Goal: Task Accomplishment & Management: Manage account settings

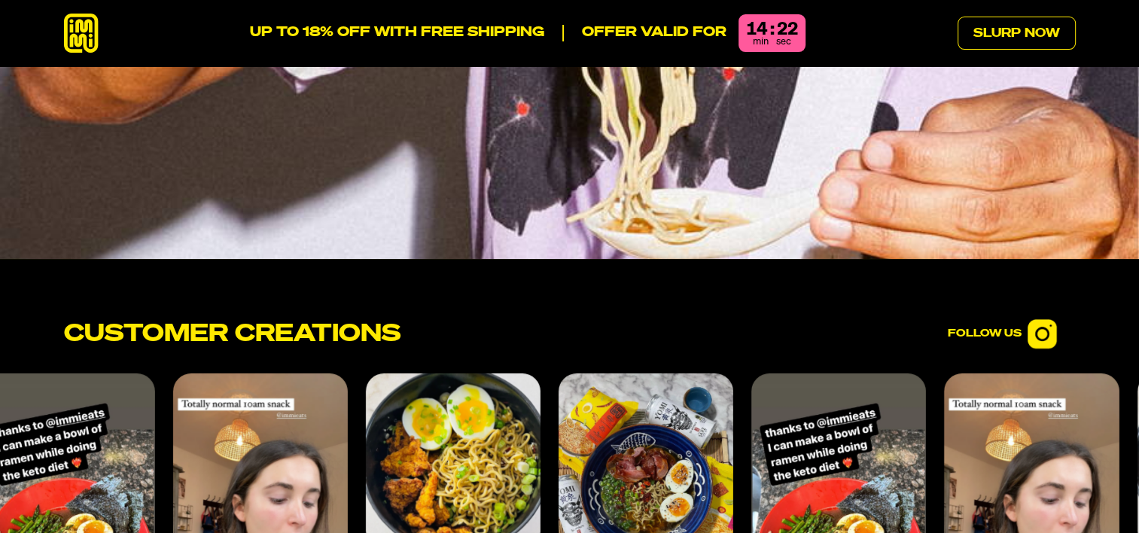
scroll to position [5874, 0]
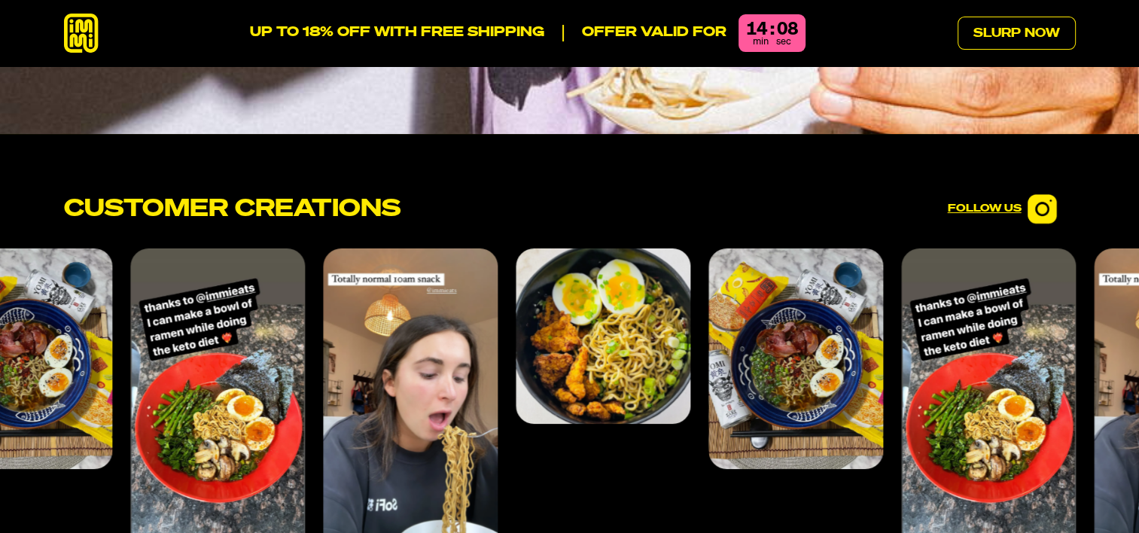
click at [1048, 194] on img at bounding box center [1043, 209] width 30 height 30
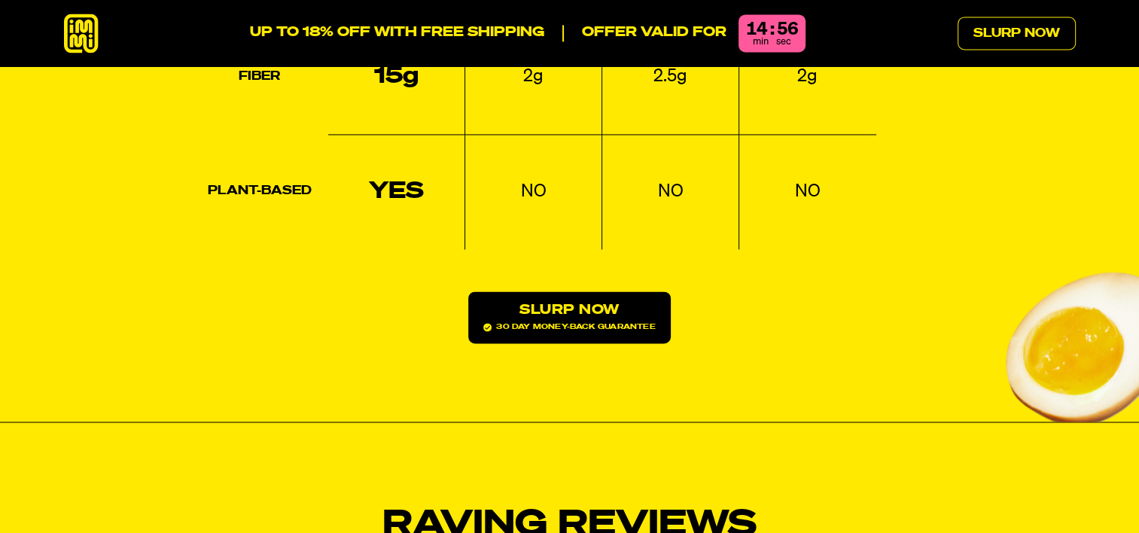
scroll to position [2636, 0]
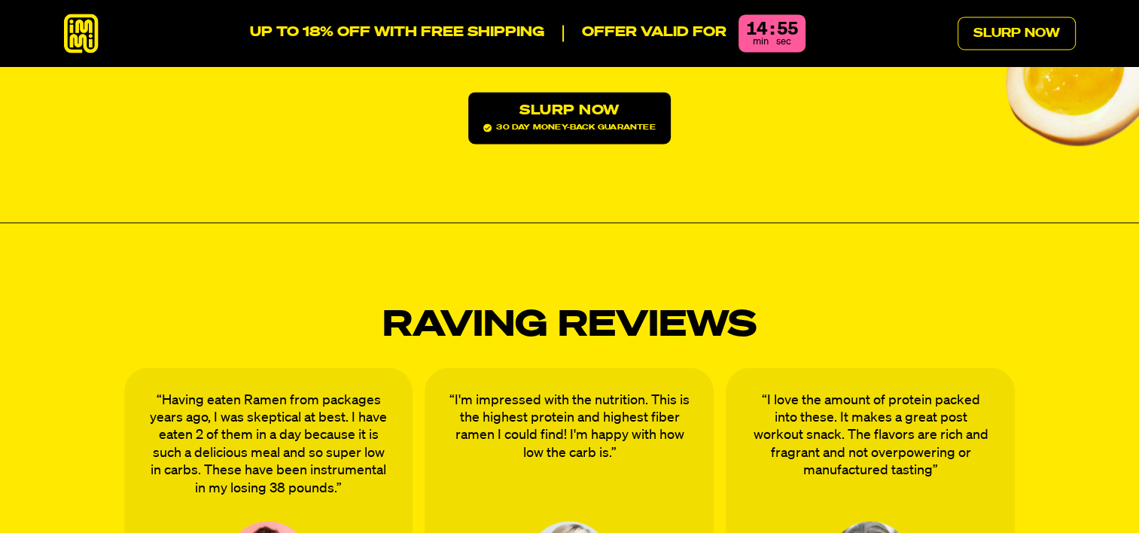
click at [488, 124] on icon at bounding box center [487, 128] width 8 height 8
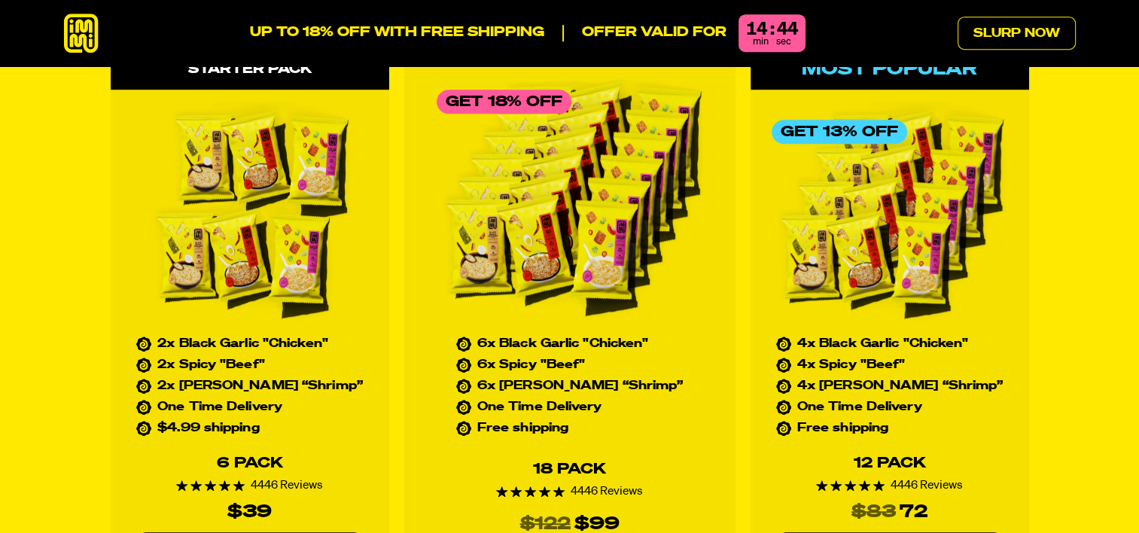
scroll to position [6742, 0]
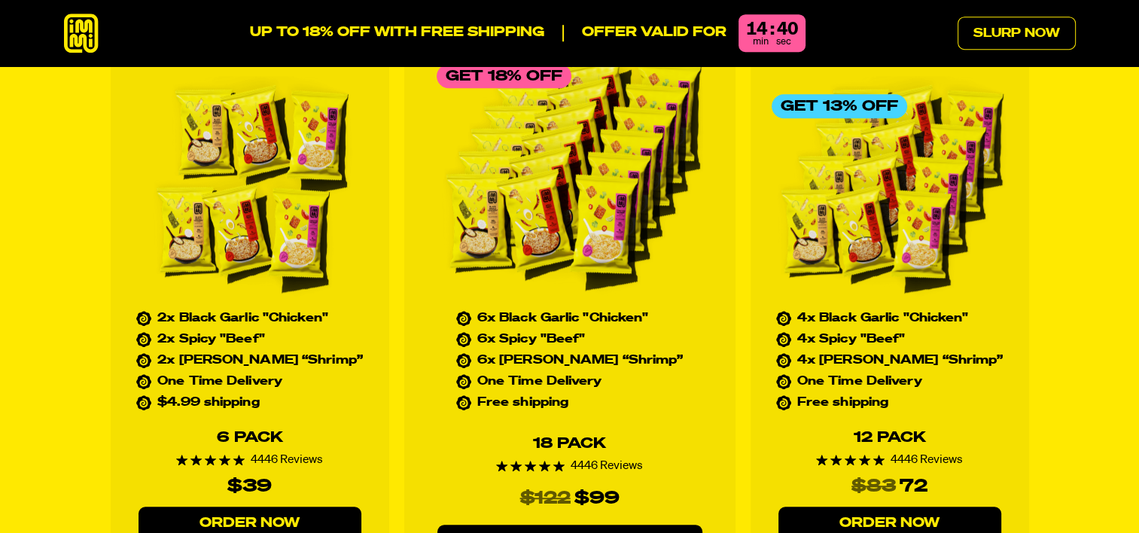
click at [259, 507] on link "Order Now" at bounding box center [250, 524] width 223 height 34
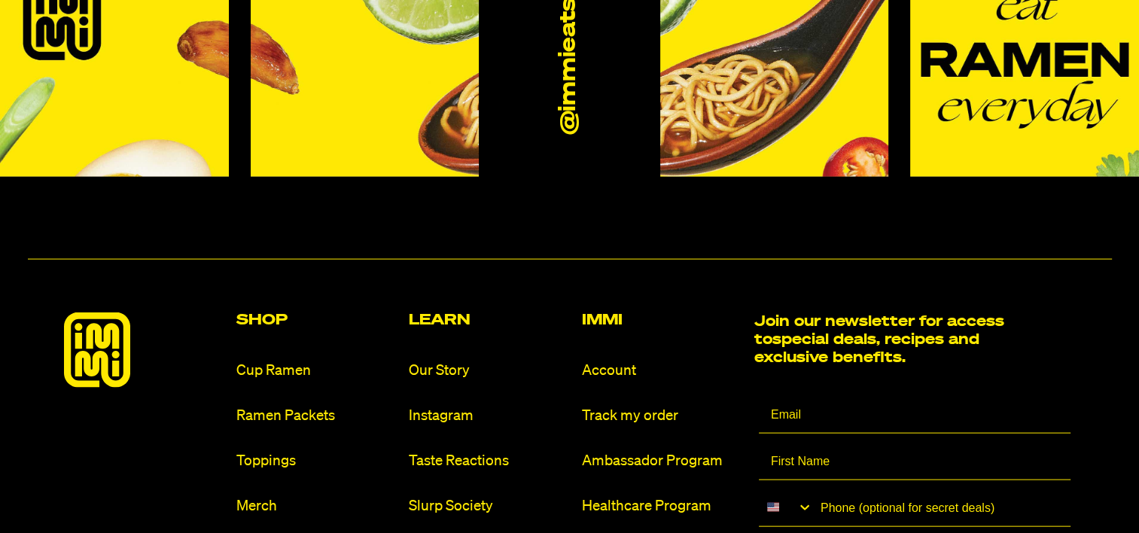
scroll to position [8851, 0]
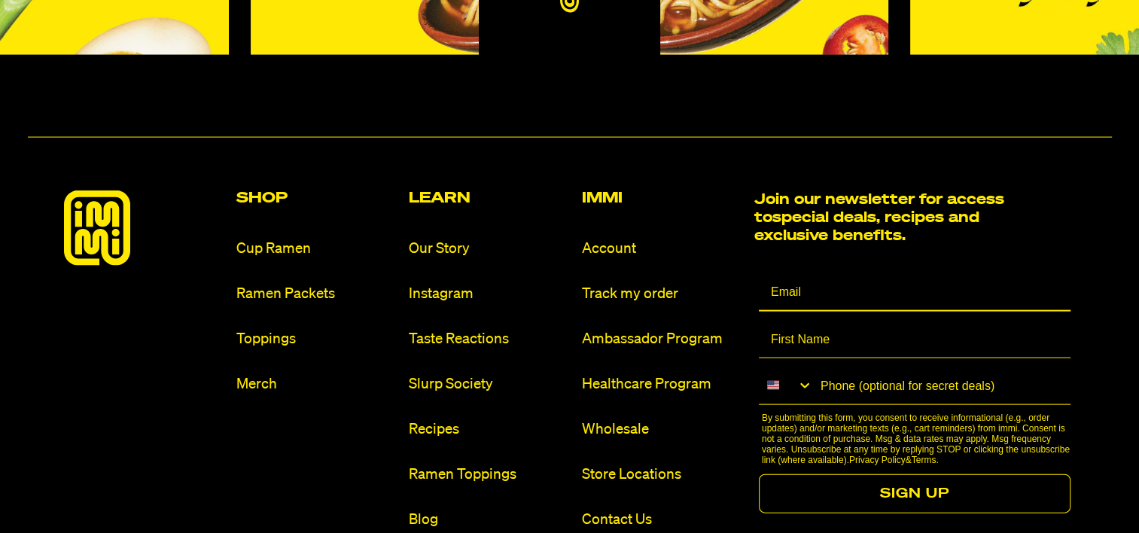
click at [773, 274] on input "Email" at bounding box center [915, 293] width 313 height 38
type input "pdemerly@hotmail.com"
type input "[PERSON_NAME]"
type input "1-574-596-2671"
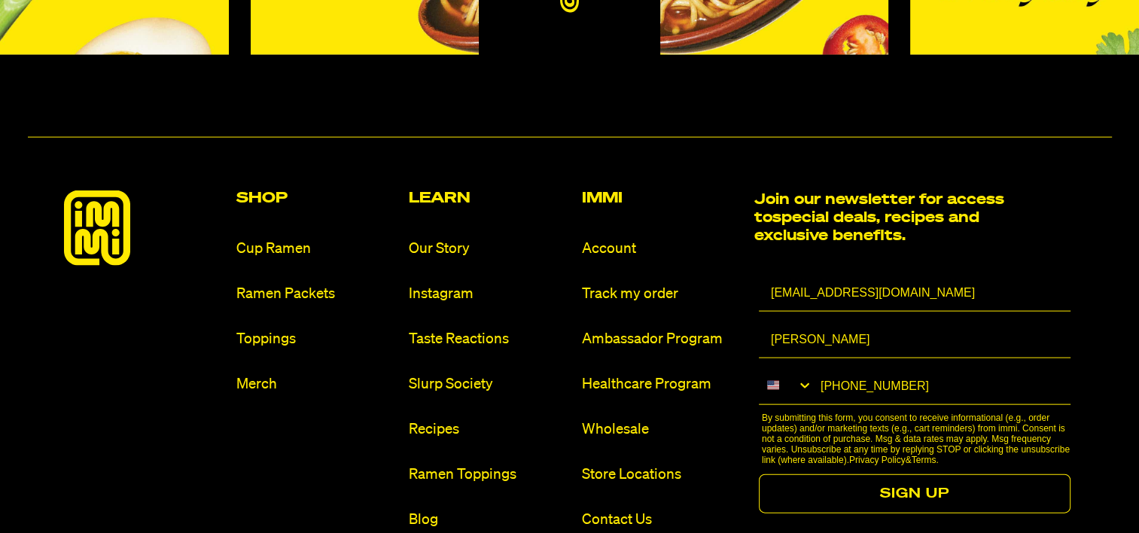
drag, startPoint x: 940, startPoint y: 338, endPoint x: 812, endPoint y: 349, distance: 128.5
click at [813, 368] on input "1-574-596-2671" at bounding box center [942, 386] width 258 height 37
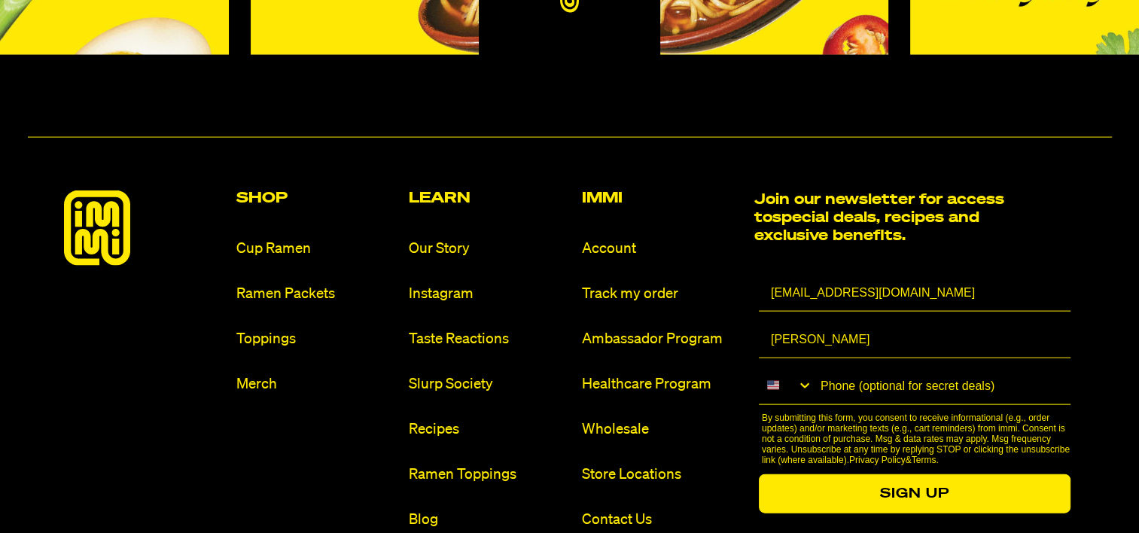
click at [865, 474] on button "SIGN UP" at bounding box center [915, 493] width 313 height 39
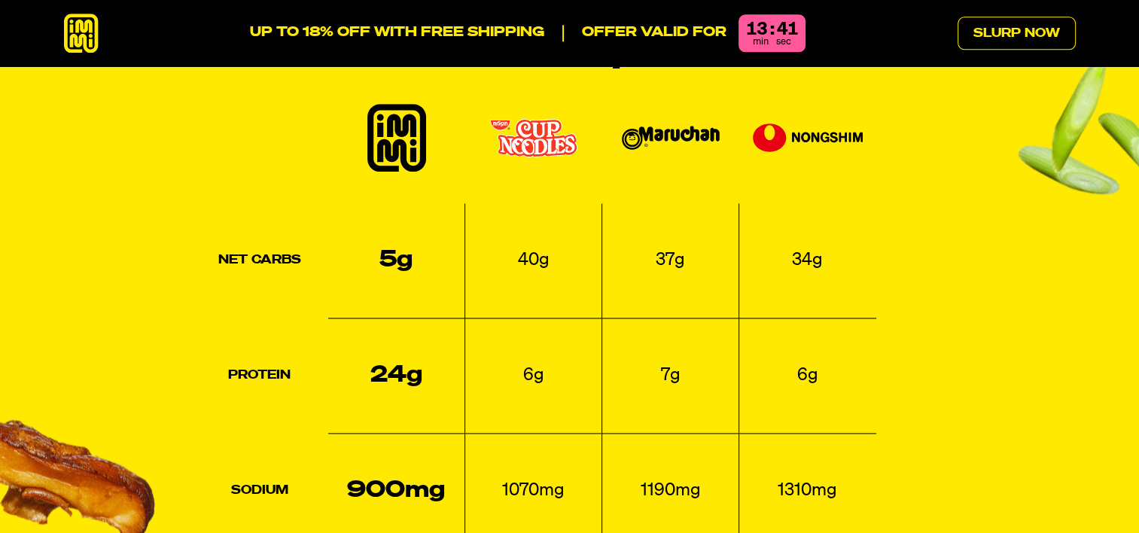
scroll to position [1663, 0]
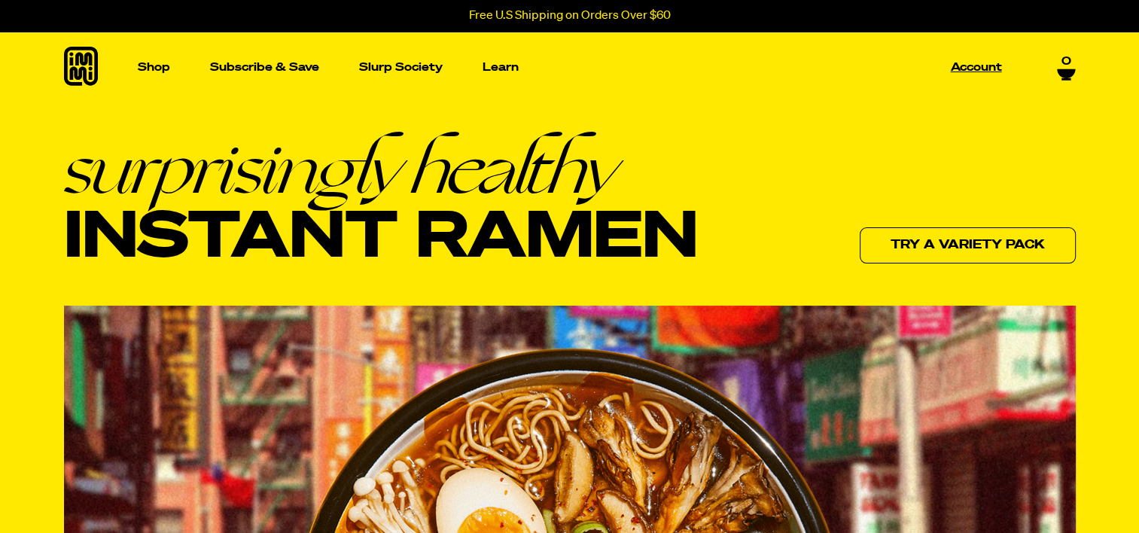
click at [975, 69] on p "Account" at bounding box center [976, 67] width 51 height 11
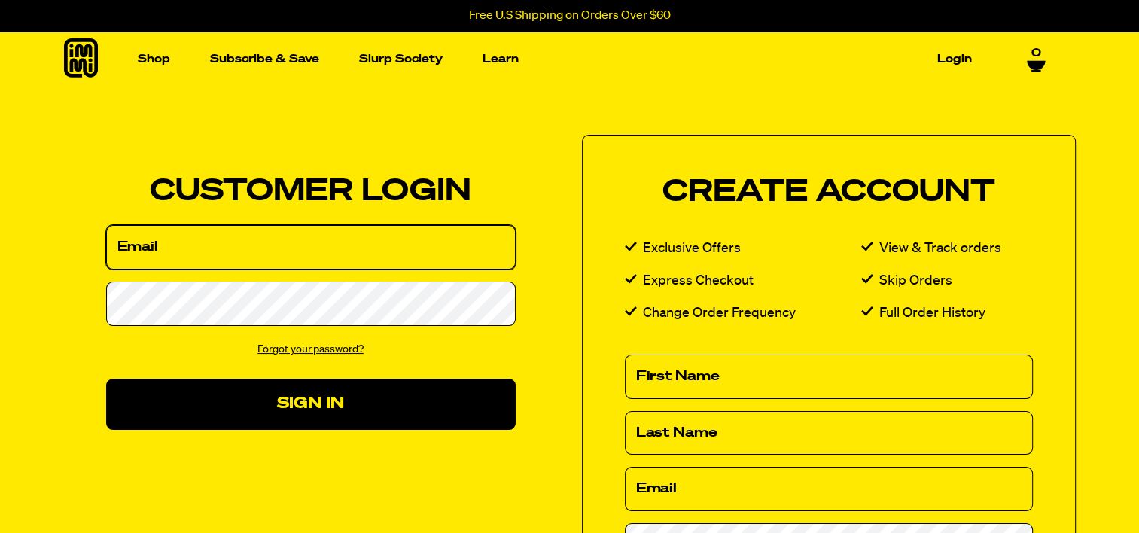
click at [229, 246] on input "Email" at bounding box center [311, 247] width 410 height 44
type input "[EMAIL_ADDRESS][DOMAIN_NAME]"
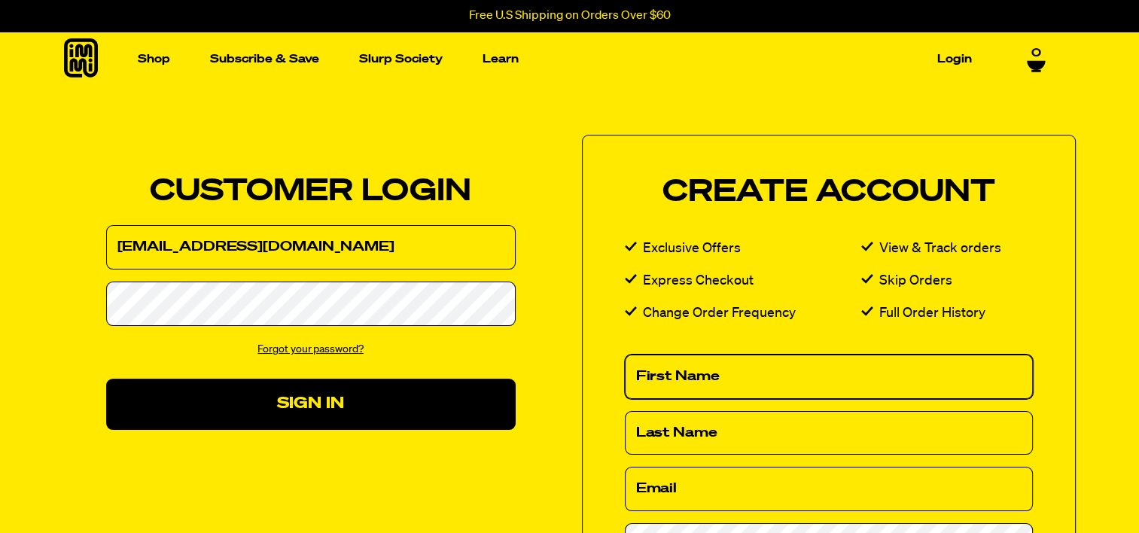
click at [663, 380] on input "First Name" at bounding box center [829, 377] width 408 height 44
type input "[PERSON_NAME]"
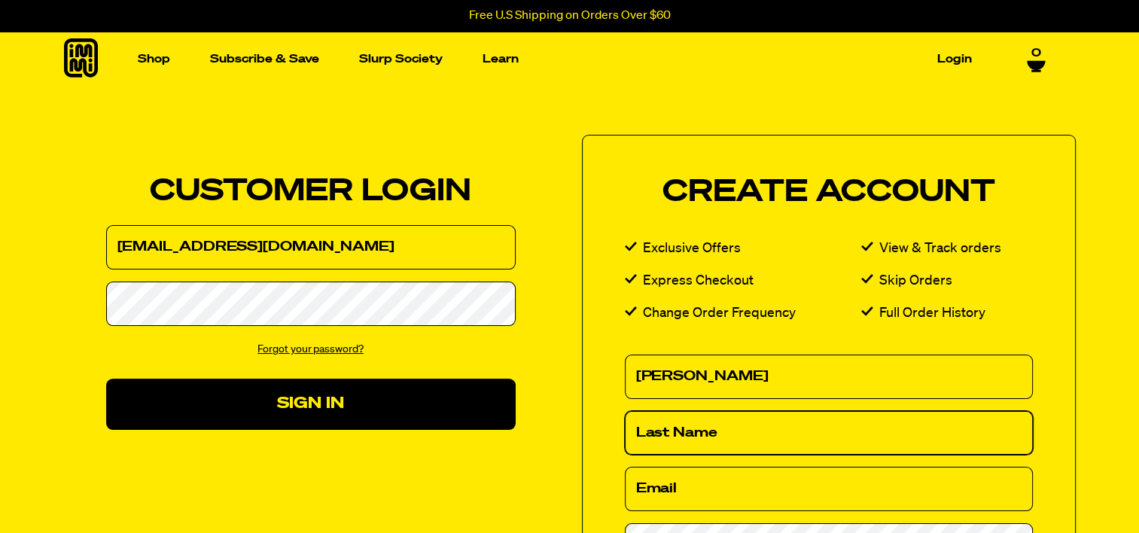
type input "[PERSON_NAME]"
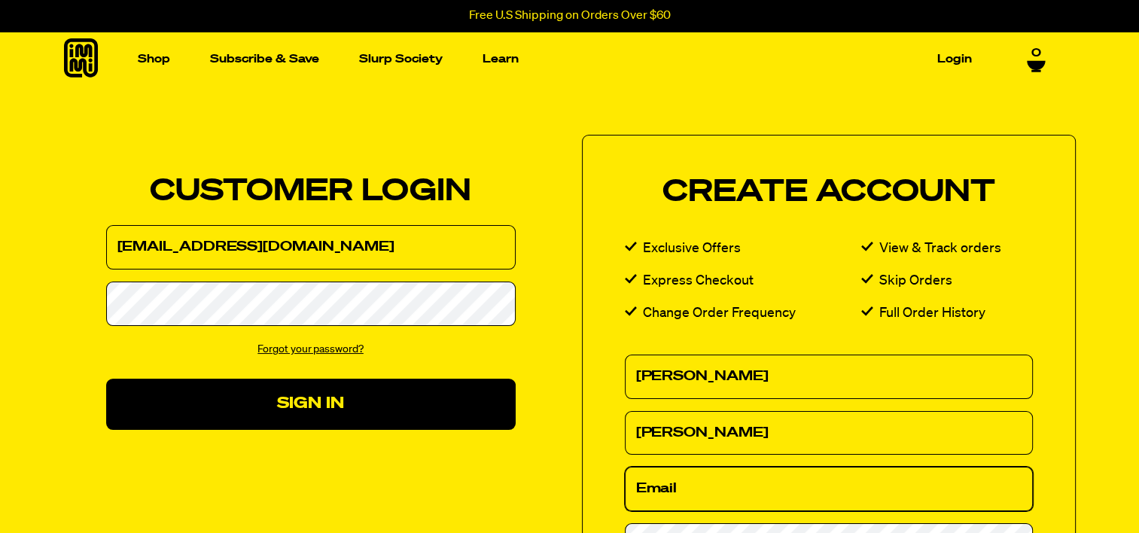
type input "[EMAIL_ADDRESS][DOMAIN_NAME]"
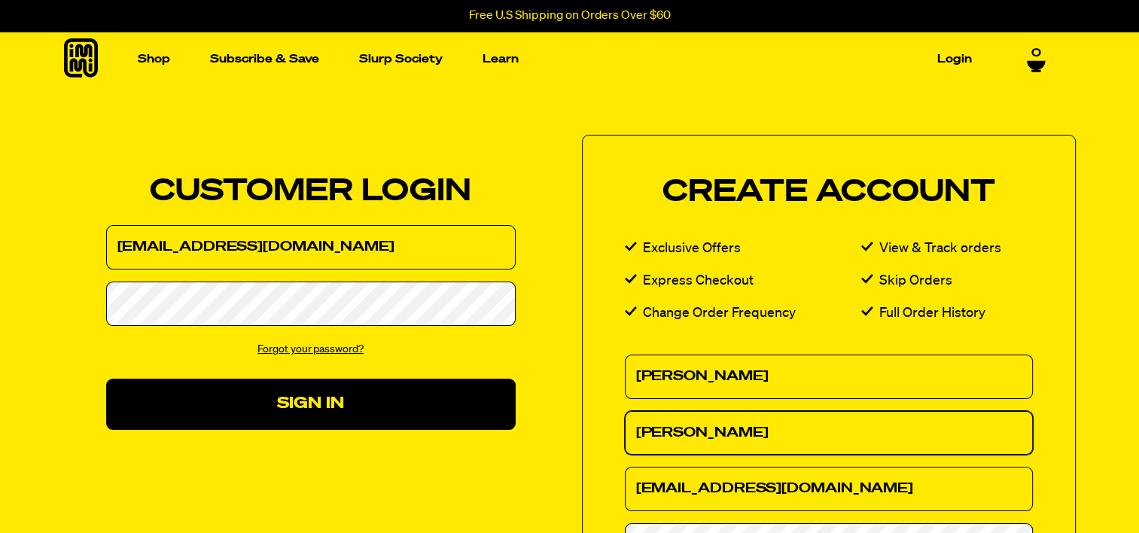
drag, startPoint x: 693, startPoint y: 440, endPoint x: 598, endPoint y: 434, distance: 95.1
click at [598, 434] on div "Create Account Exclusive Offers View & Track orders Express Checkout Skip Order…" at bounding box center [829, 427] width 494 height 585
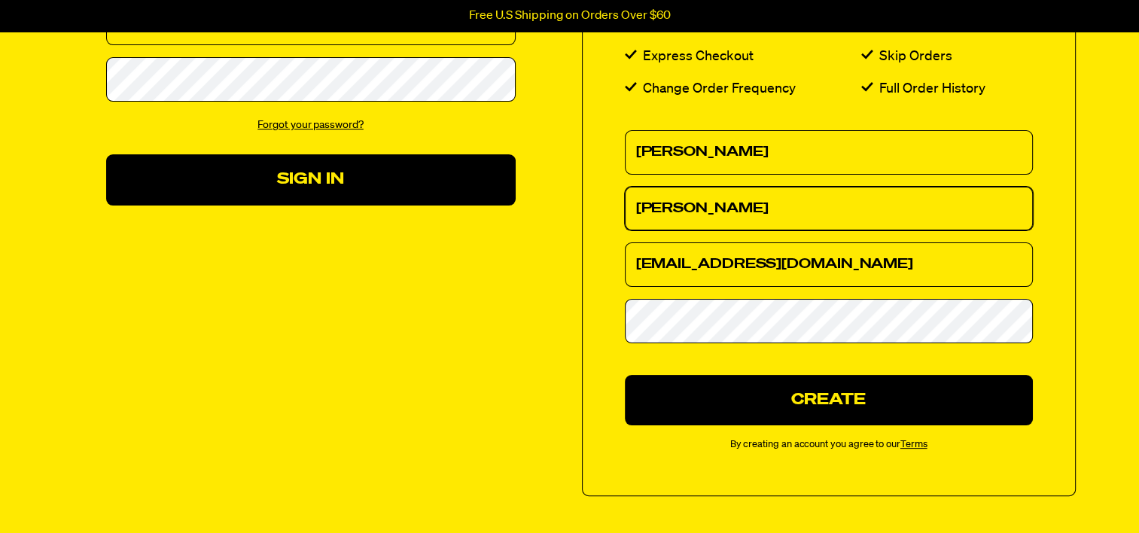
scroll to position [226, 0]
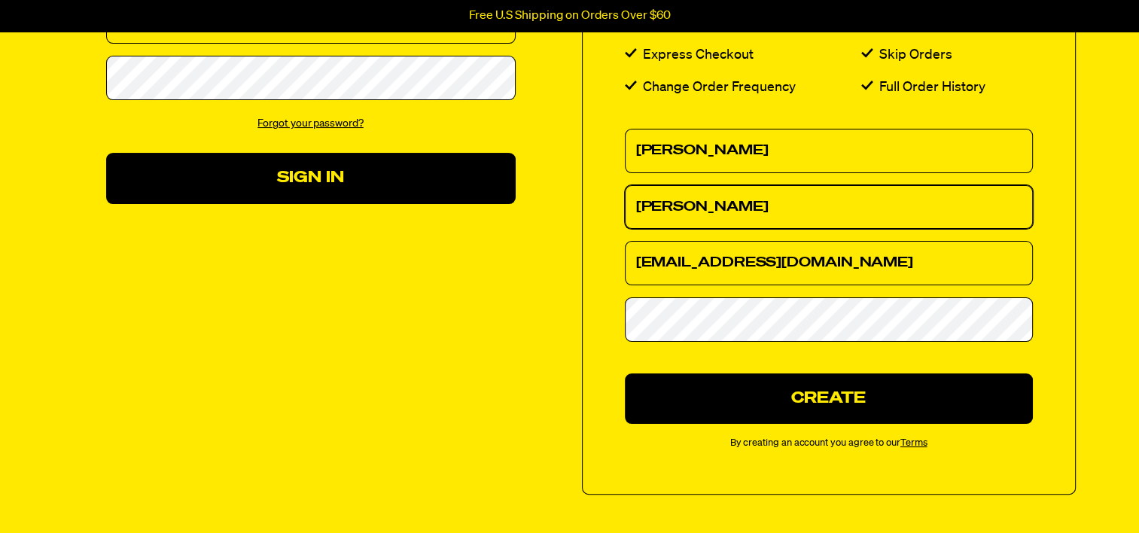
type input "[PERSON_NAME]"
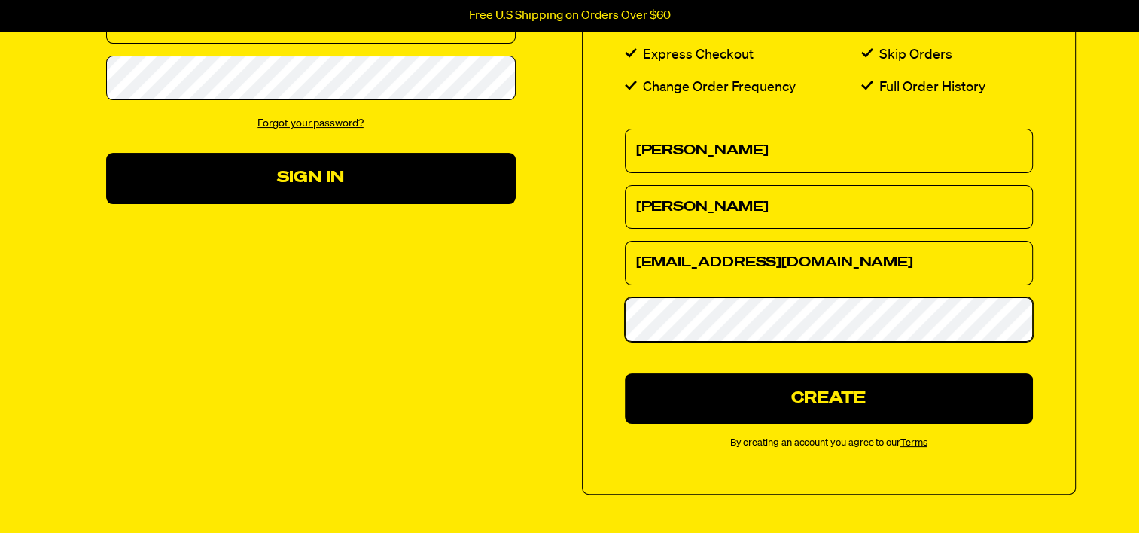
click at [625, 374] on button "Create" at bounding box center [829, 399] width 408 height 50
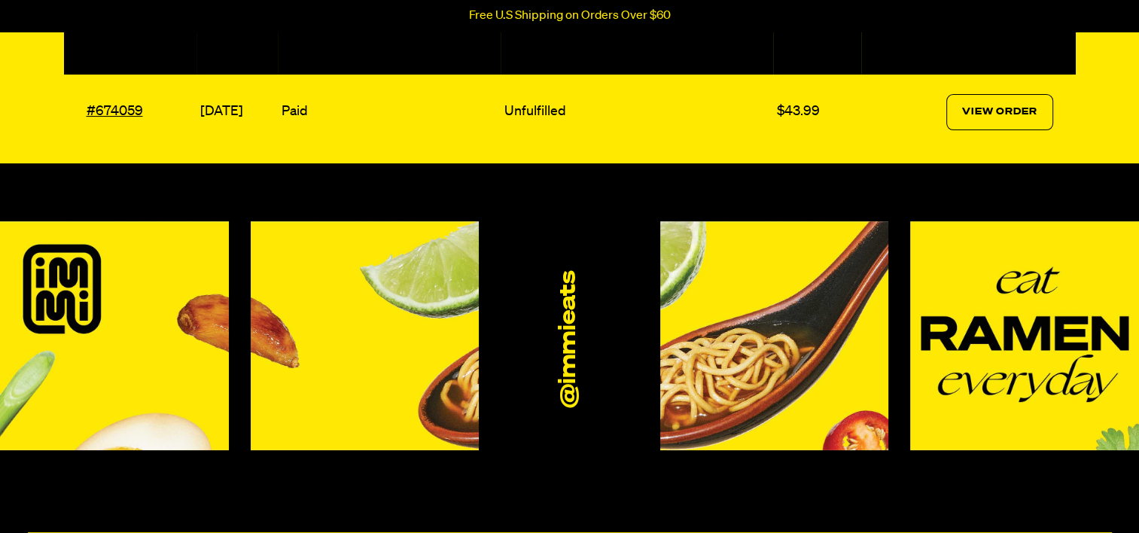
scroll to position [301, 0]
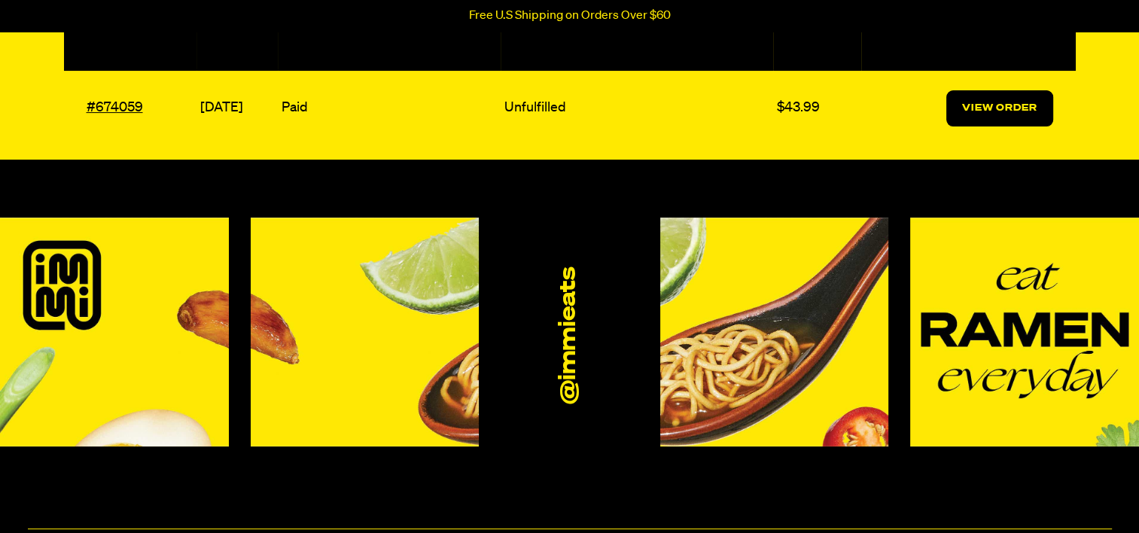
click at [999, 108] on link "View Order" at bounding box center [1000, 108] width 107 height 36
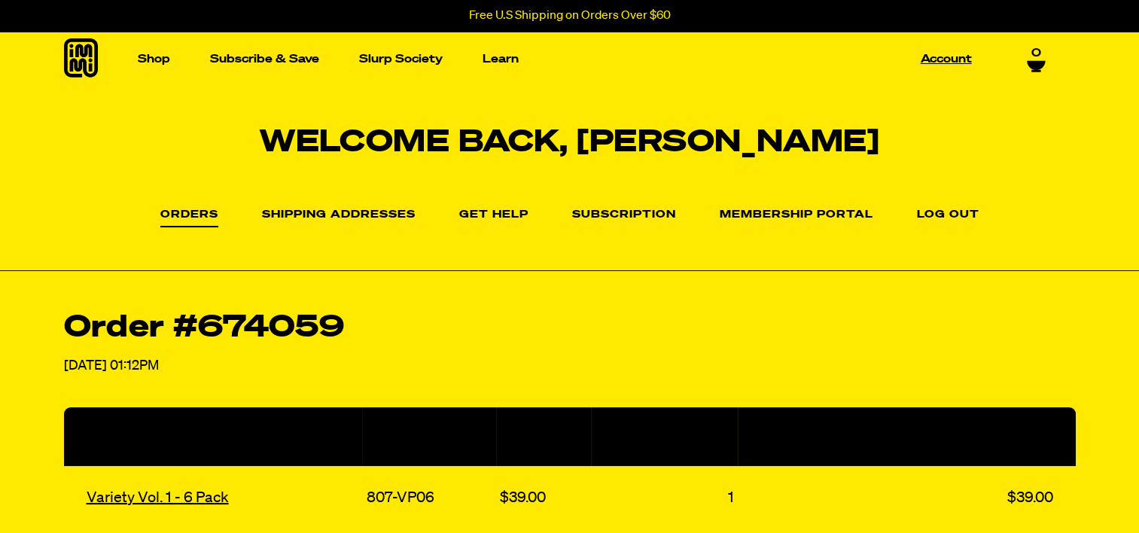
click at [959, 54] on link "Account" at bounding box center [946, 58] width 63 height 23
